Goal: Task Accomplishment & Management: Use online tool/utility

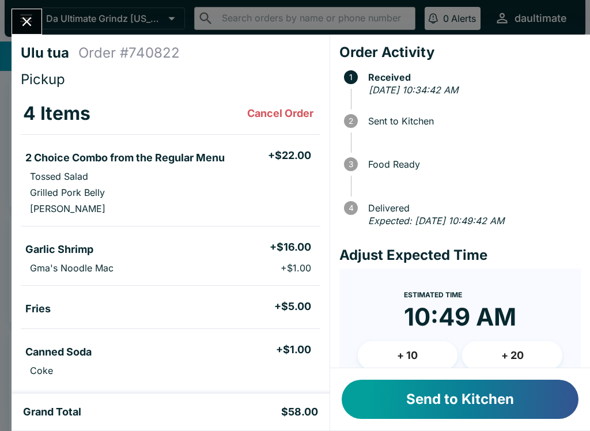
click at [481, 399] on button "Send to Kitchen" at bounding box center [460, 399] width 237 height 39
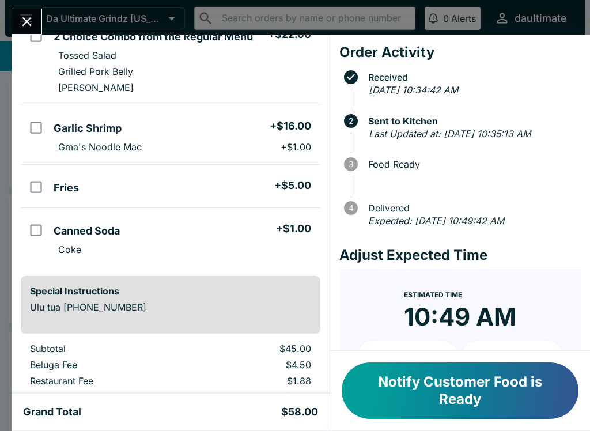
scroll to position [122, 0]
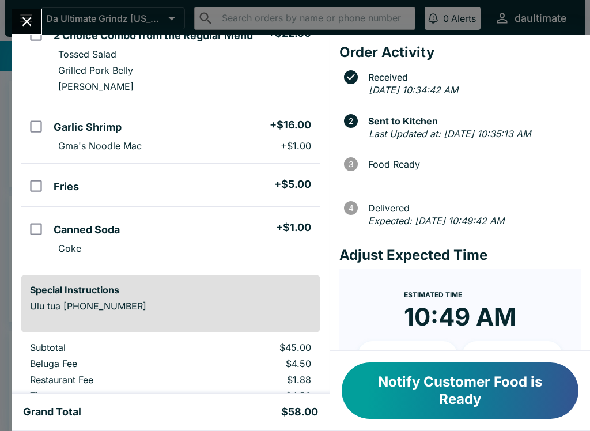
click at [484, 415] on button "Notify Customer Food is Ready" at bounding box center [460, 391] width 237 height 57
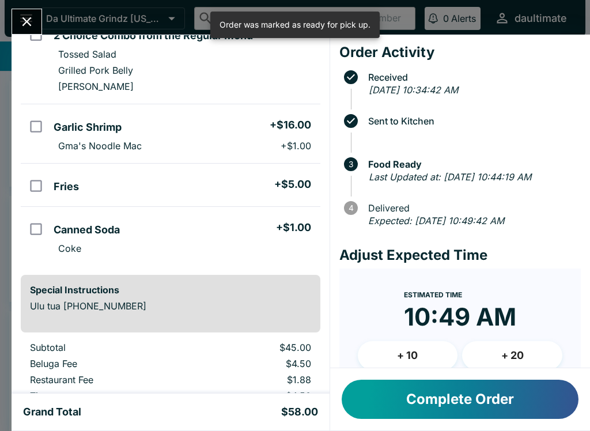
click at [39, 26] on button "Close" at bounding box center [26, 21] width 29 height 25
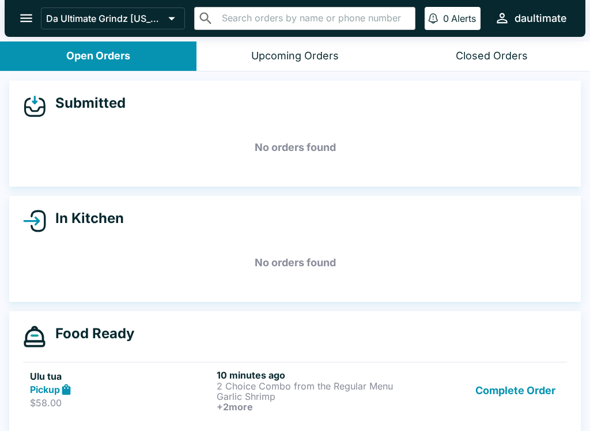
click at [525, 393] on button "Complete Order" at bounding box center [515, 391] width 89 height 43
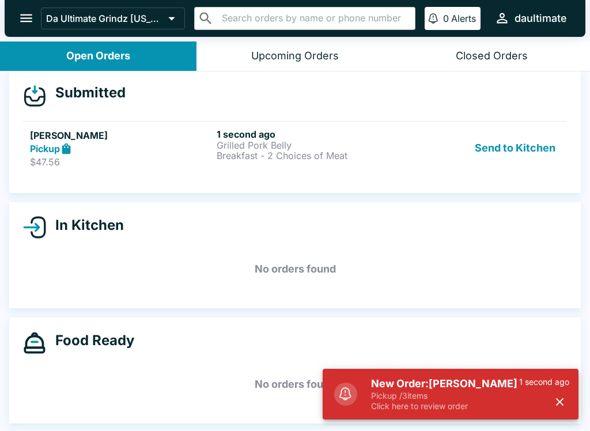
scroll to position [10, 0]
click at [367, 145] on p "Grilled Pork Belly" at bounding box center [308, 145] width 182 height 10
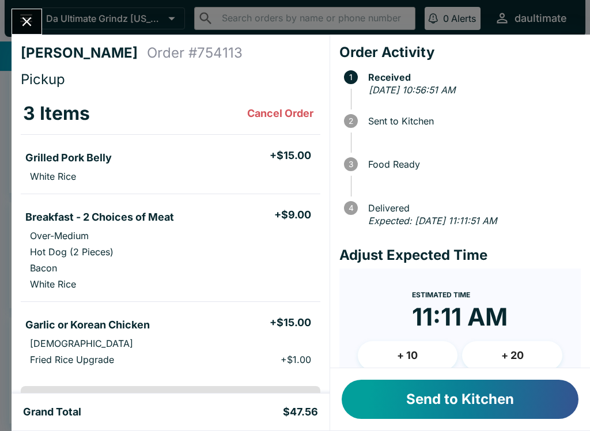
click at [481, 399] on button "Send to Kitchen" at bounding box center [460, 399] width 237 height 39
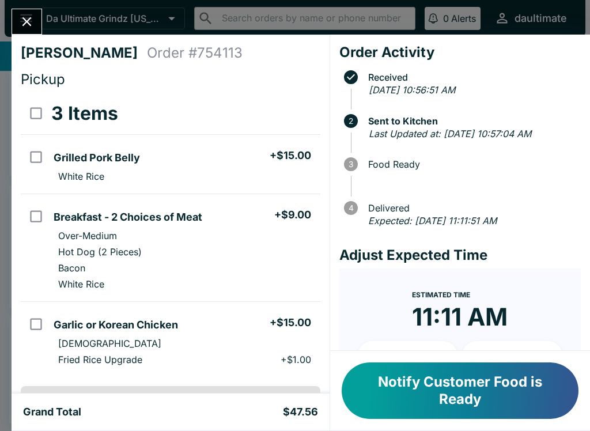
click at [442, 387] on button "Notify Customer Food is Ready" at bounding box center [460, 391] width 237 height 57
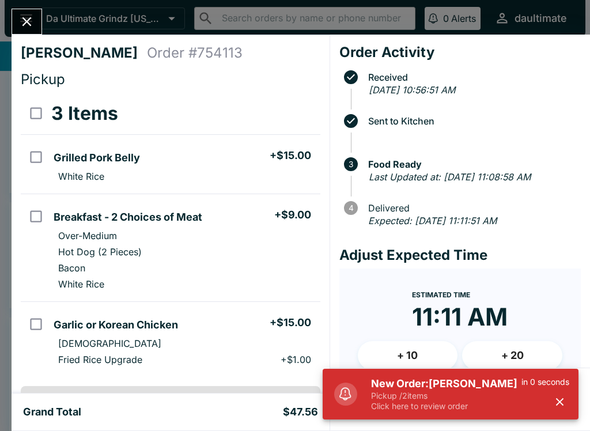
click at [29, 17] on icon "Close" at bounding box center [27, 22] width 16 height 16
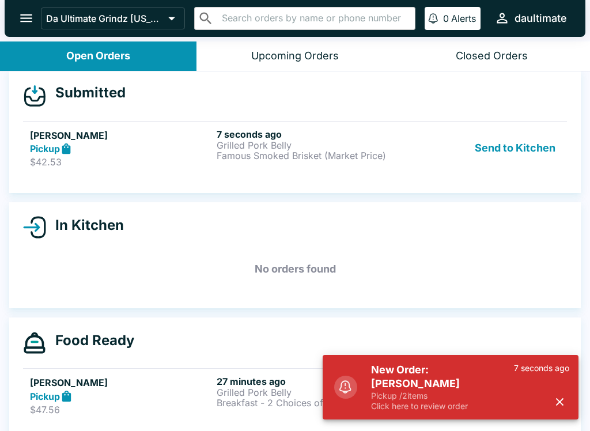
click at [66, 160] on p "$42.53" at bounding box center [121, 162] width 182 height 12
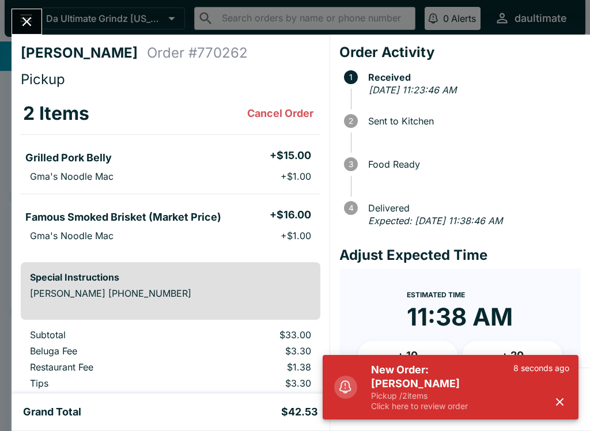
click at [563, 407] on icon "button" at bounding box center [560, 402] width 13 height 13
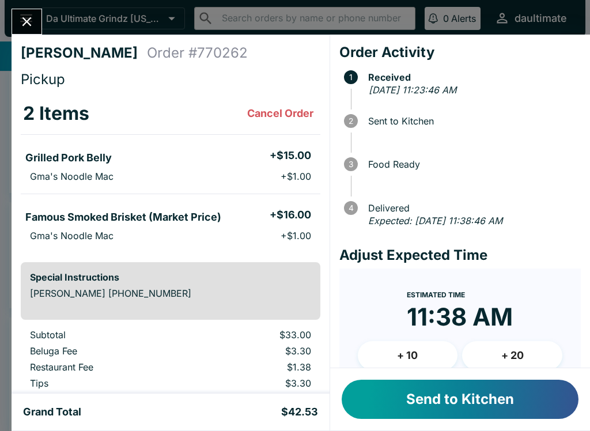
click at [423, 394] on button "Send to Kitchen" at bounding box center [460, 399] width 237 height 39
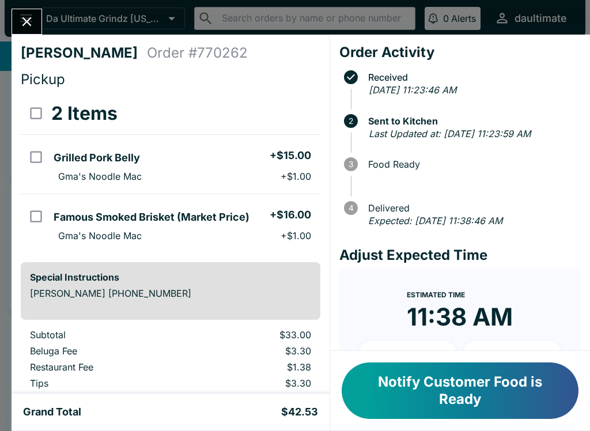
click at [420, 390] on button "Notify Customer Food is Ready" at bounding box center [460, 391] width 237 height 57
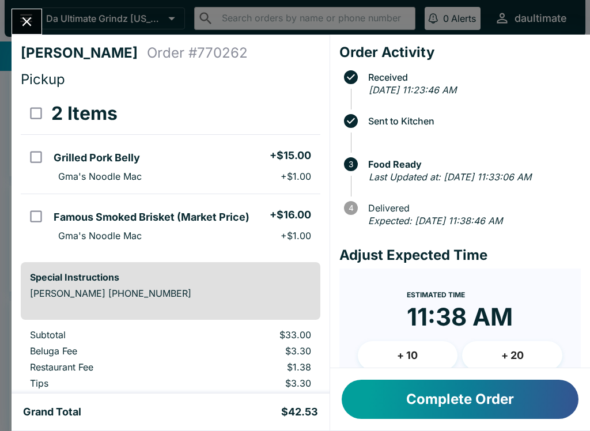
click at [397, 399] on button "Complete Order" at bounding box center [460, 399] width 237 height 39
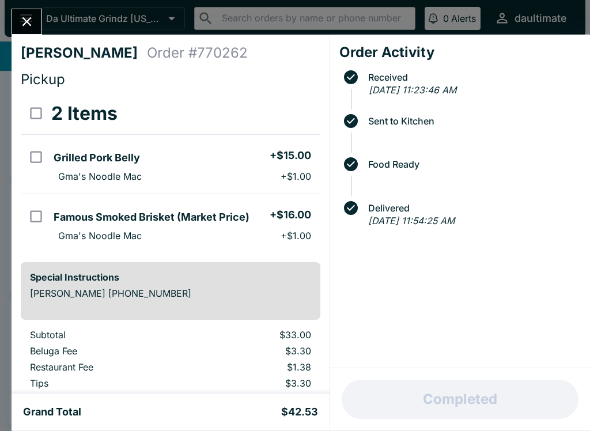
click at [28, 16] on icon "Close" at bounding box center [27, 22] width 16 height 16
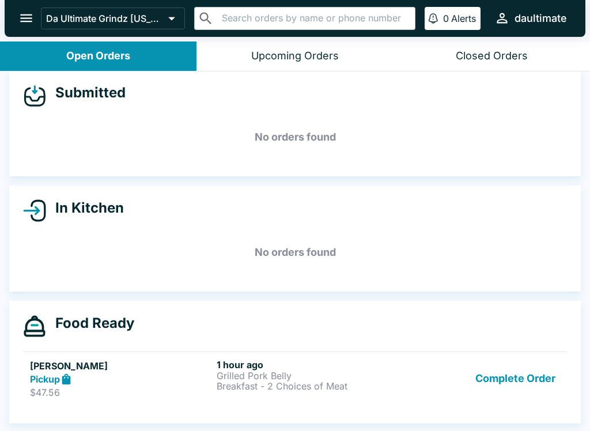
click at [520, 380] on button "Complete Order" at bounding box center [515, 379] width 89 height 40
